Goal: Task Accomplishment & Management: Manage account settings

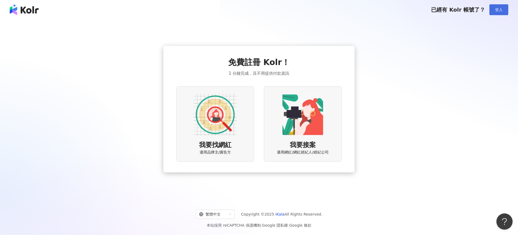
click at [500, 9] on span "登入" at bounding box center [499, 10] width 8 height 4
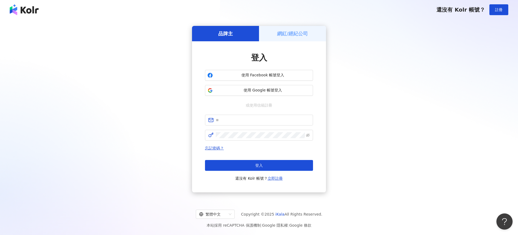
click at [298, 33] on h5 "網紅/經紀公司" at bounding box center [292, 33] width 31 height 7
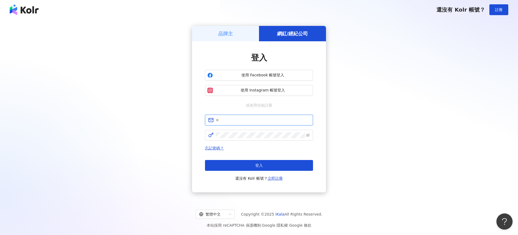
click at [252, 121] on input "text" at bounding box center [263, 120] width 94 height 6
type input "**********"
click button "登入" at bounding box center [259, 165] width 108 height 11
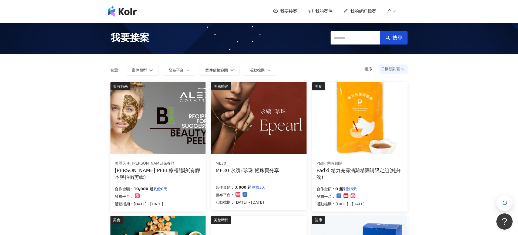
click at [359, 12] on span "我的網紅檔案" at bounding box center [363, 11] width 26 height 6
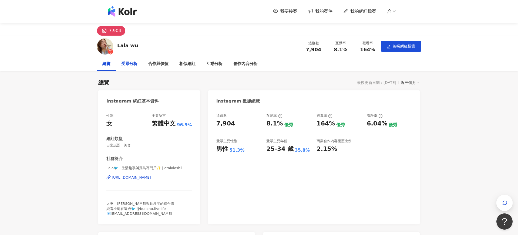
click at [132, 62] on div "受眾分析" at bounding box center [129, 64] width 16 height 6
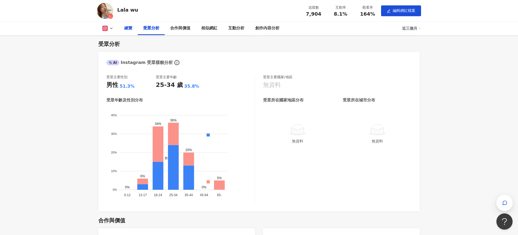
click at [129, 30] on div "總覽" at bounding box center [128, 28] width 8 height 6
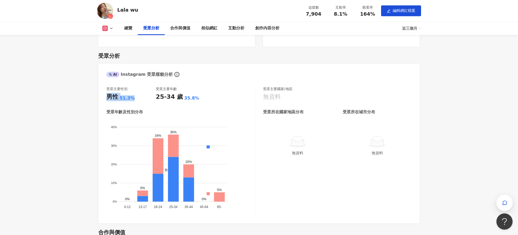
drag, startPoint x: 105, startPoint y: 96, endPoint x: 142, endPoint y: 97, distance: 37.0
click at [142, 97] on div "受眾主要性別 男性 51.3% 受眾主要年齡 25-34 歲 35.8% 受眾年齡及性別分布 男性 女性 40% 40% 30% 30% 20% 20% 10…" at bounding box center [258, 152] width 321 height 142
click at [142, 104] on div "受眾主要性別 男性 51.3% 受眾主要年齡 25-34 歲 35.8% 受眾年齡及性別分布 男性 女性 40% 40% 30% 30% 20% 20% 10…" at bounding box center [180, 151] width 149 height 129
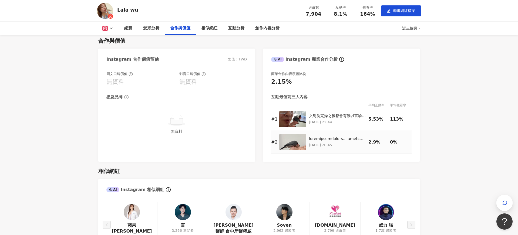
scroll to position [544, 0]
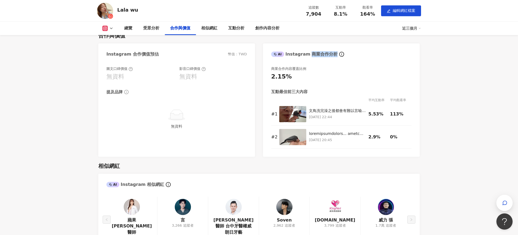
drag, startPoint x: 309, startPoint y: 56, endPoint x: 331, endPoint y: 55, distance: 21.9
click at [331, 55] on div "AI Instagram 商業合作分析" at bounding box center [304, 54] width 66 height 6
click at [335, 101] on th at bounding box center [338, 99] width 59 height 5
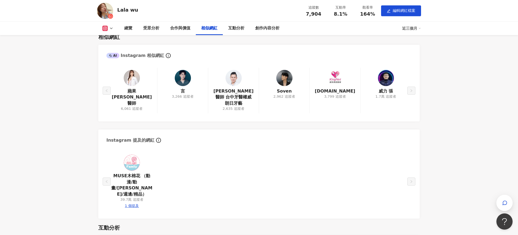
scroll to position [672, 0]
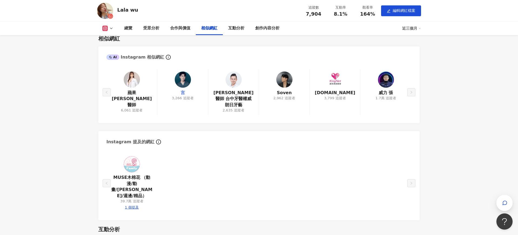
click at [183, 93] on link "言" at bounding box center [183, 93] width 4 height 6
click at [182, 93] on link "言" at bounding box center [183, 93] width 4 height 6
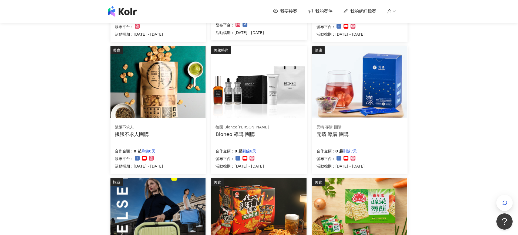
scroll to position [173, 0]
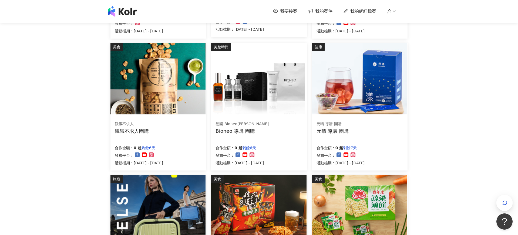
click at [287, 9] on span "我要接案" at bounding box center [288, 11] width 17 height 6
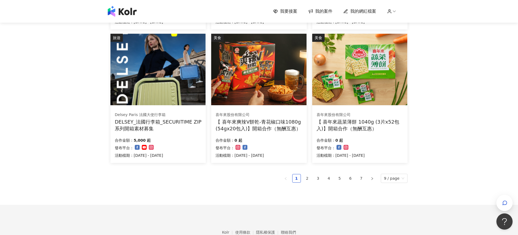
scroll to position [329, 0]
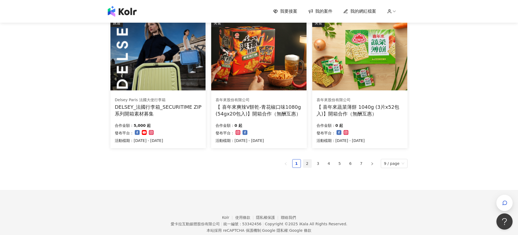
click at [309, 168] on li "2" at bounding box center [307, 163] width 9 height 9
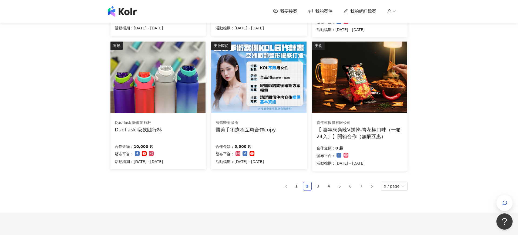
scroll to position [311, 0]
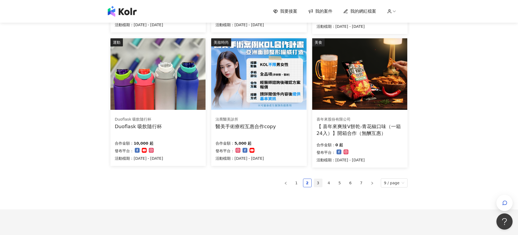
click at [319, 181] on link "3" at bounding box center [318, 183] width 8 height 8
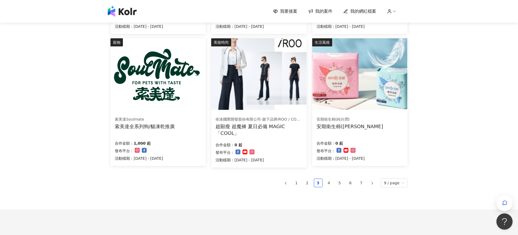
scroll to position [310, 0]
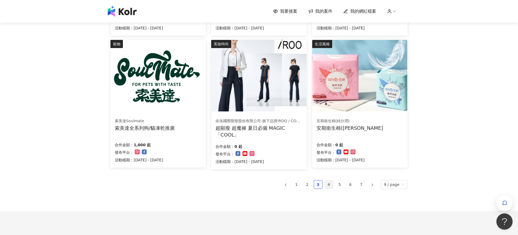
click at [333, 184] on link "4" at bounding box center [329, 185] width 8 height 8
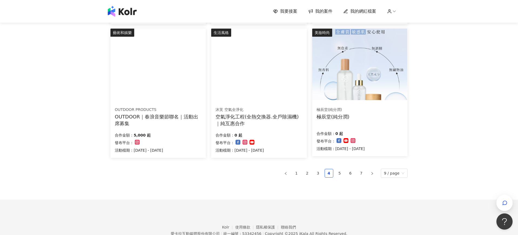
scroll to position [326, 0]
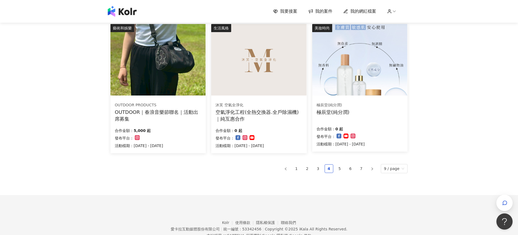
click at [173, 114] on div "OUTDOOR｜春浪音樂節聯名｜活動出席募集" at bounding box center [158, 116] width 87 height 14
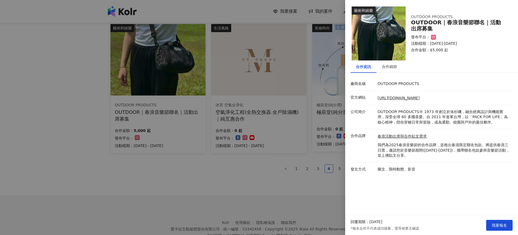
click at [293, 186] on div at bounding box center [259, 117] width 518 height 235
